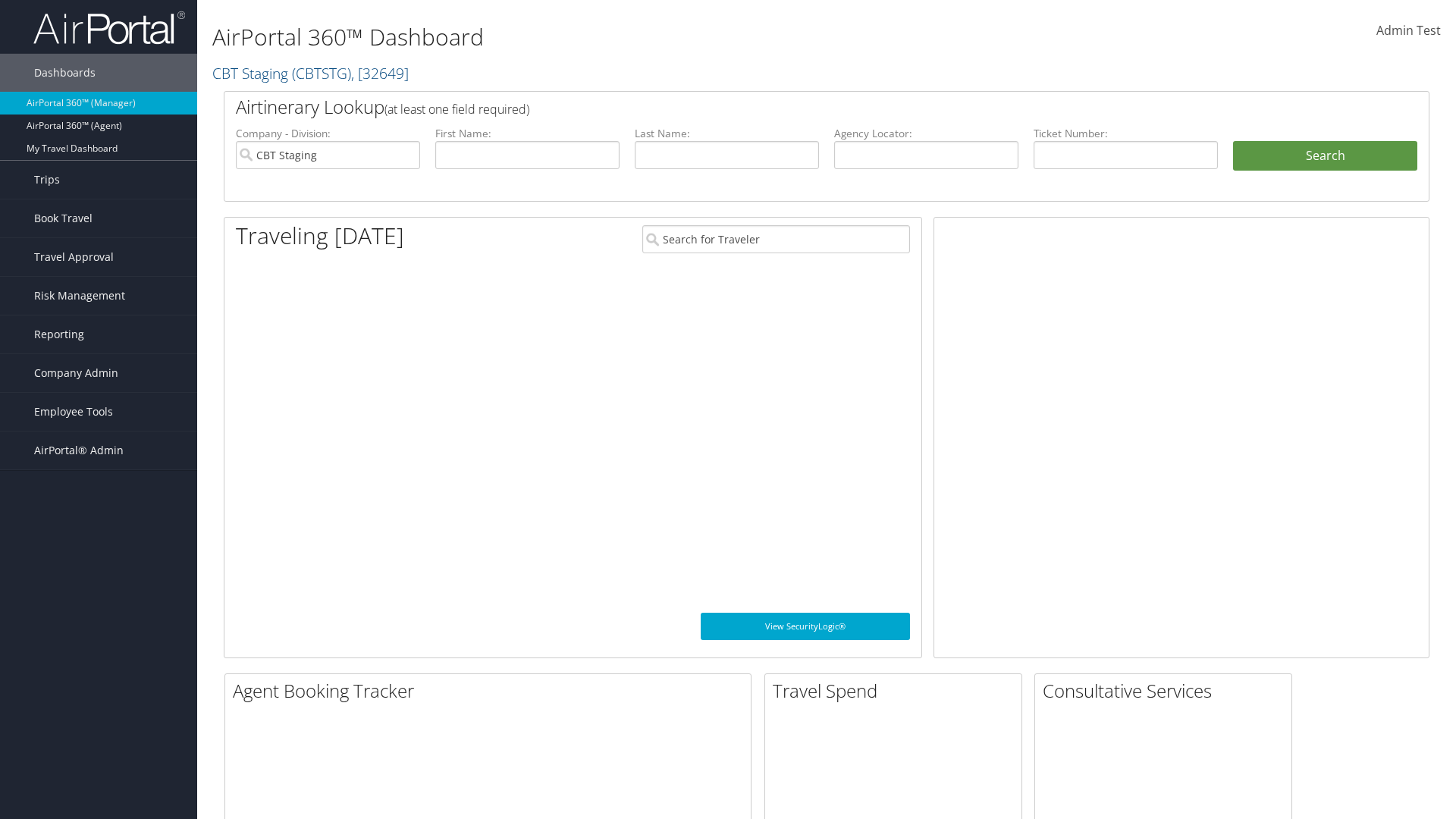
click at [99, 373] on span "Company Admin" at bounding box center [75, 374] width 84 height 38
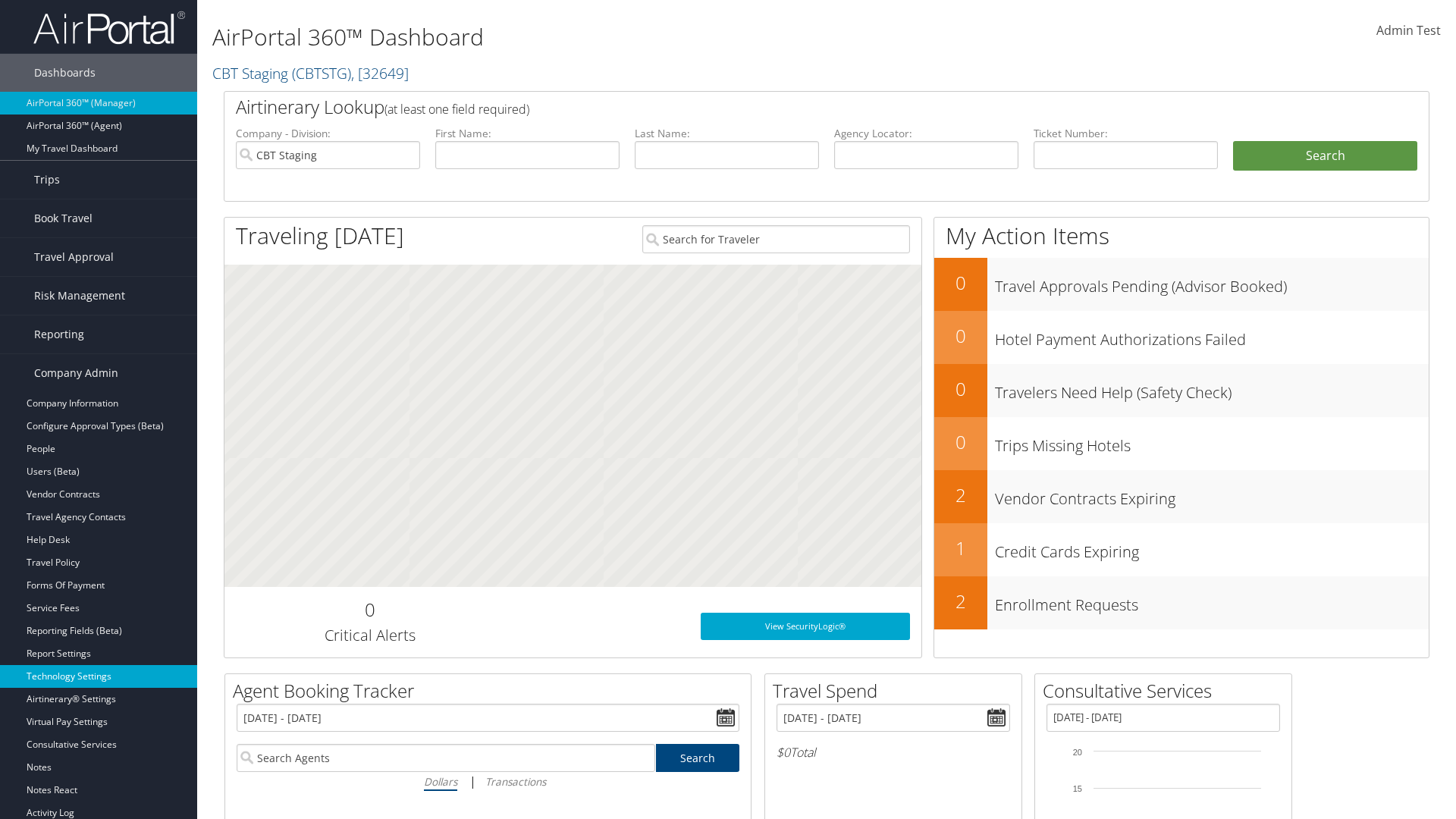
click at [99, 676] on link "Technology Settings" at bounding box center [99, 676] width 197 height 22
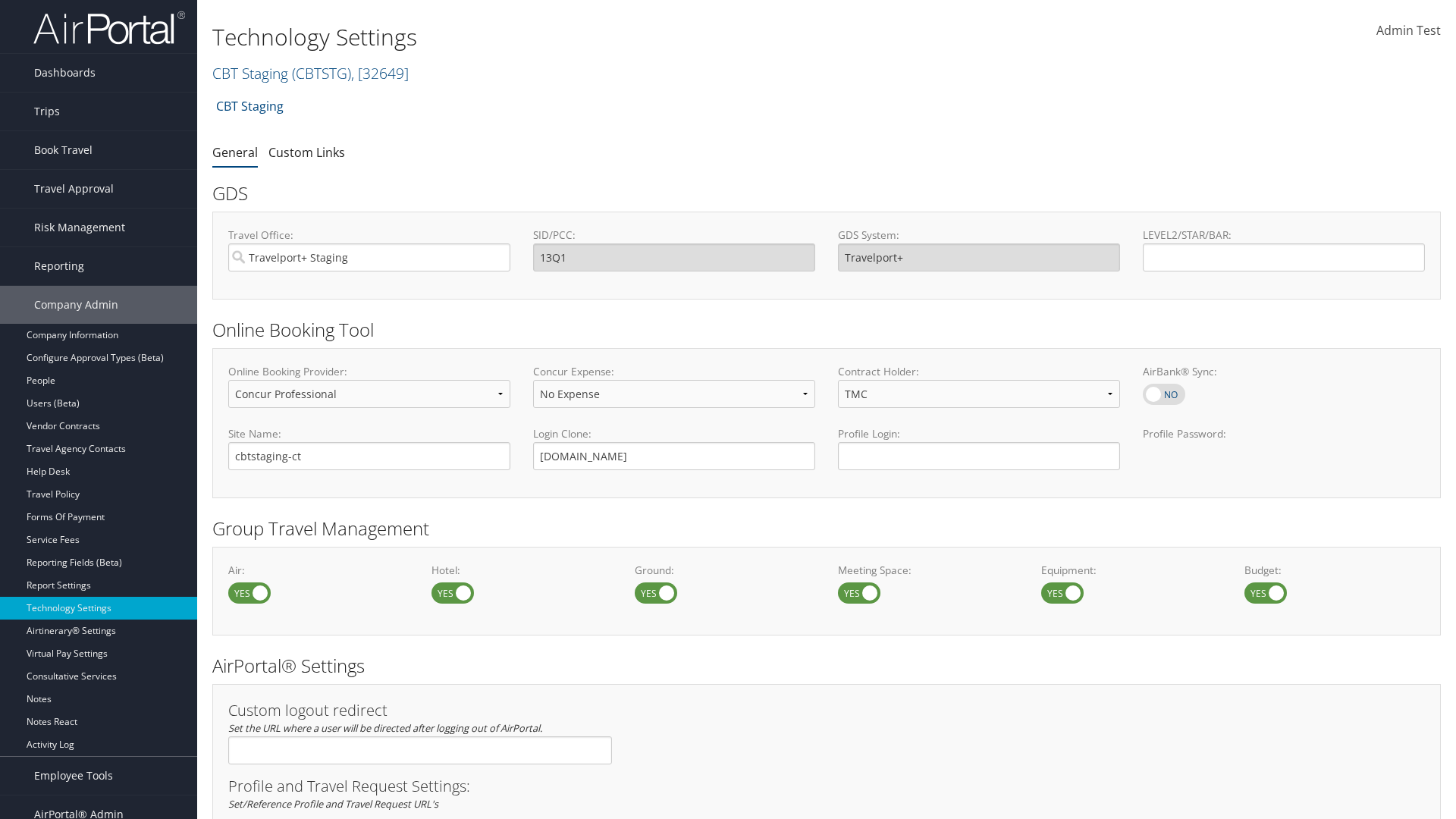
select select "4"
click at [306, 151] on link "Custom Links" at bounding box center [306, 152] width 77 height 16
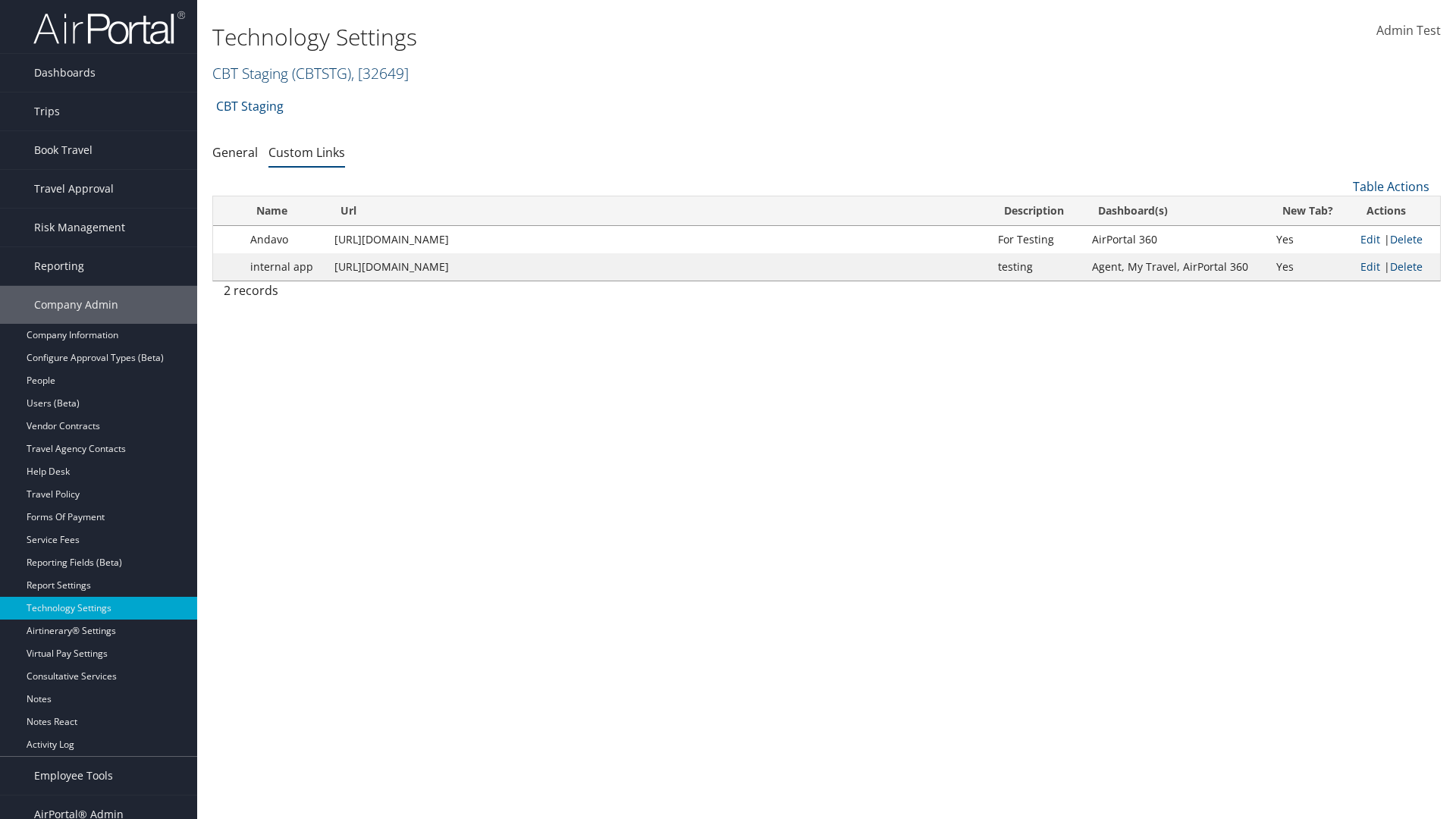
click at [250, 73] on link "CBT Staging ( CBTSTG ) , [ 32649 ]" at bounding box center [310, 74] width 196 height 21
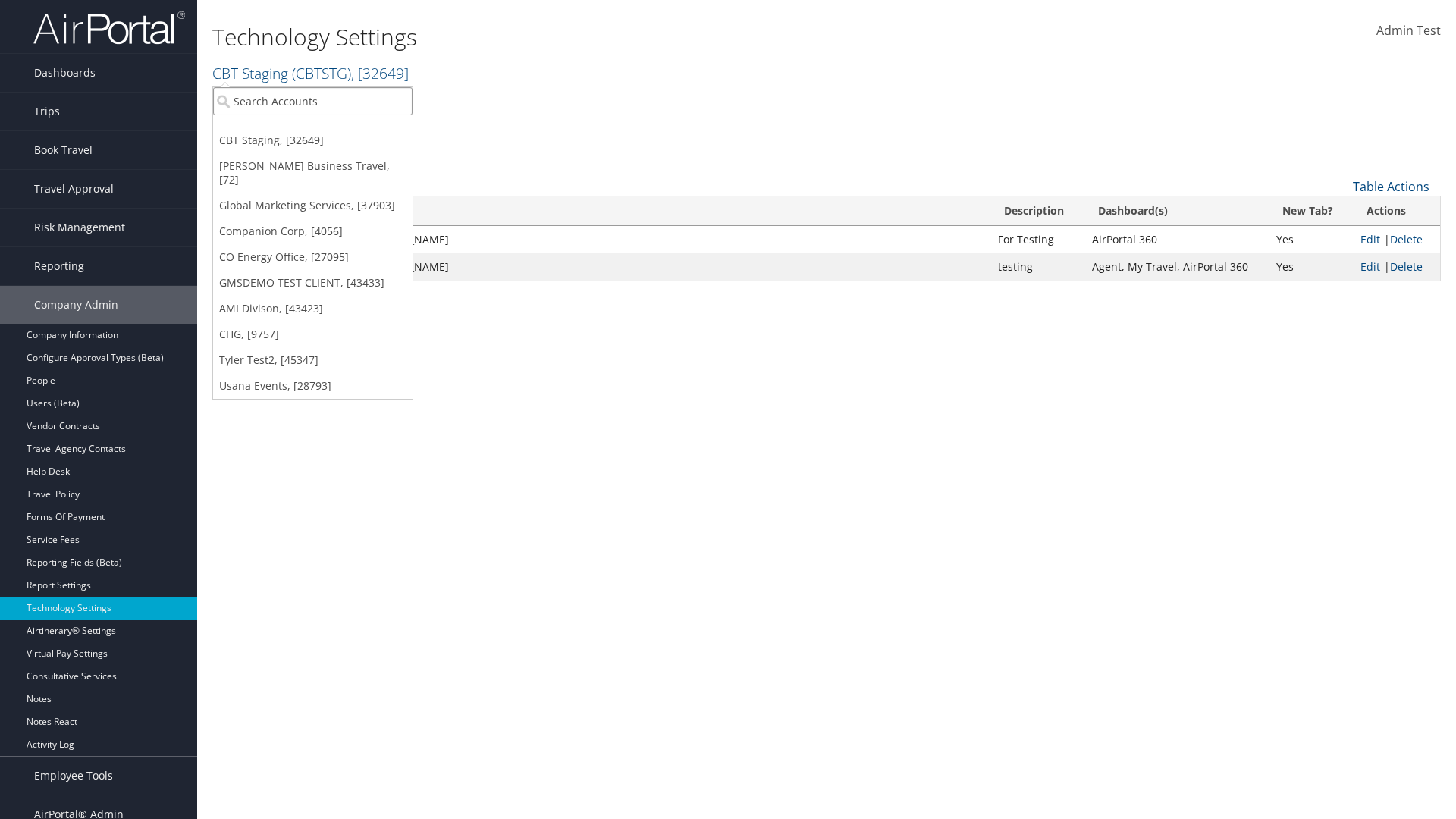
click at [312, 101] on input "search" at bounding box center [312, 101] width 200 height 28
type input "GMSDEMO TEST CLIENT"
click at [354, 129] on div "GMSDEMO TEST CLIENT (GMSDEMOCHILDR), [43433]" at bounding box center [354, 129] width 299 height 14
